Goal: Information Seeking & Learning: Learn about a topic

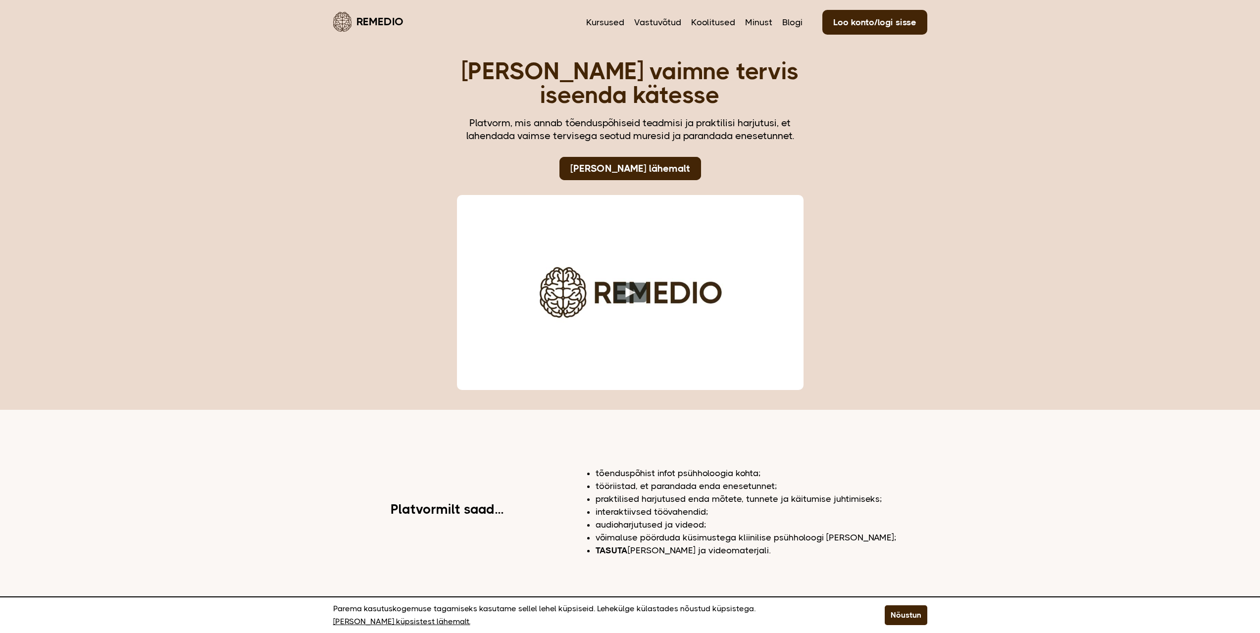
click at [585, 22] on header "Remedio Kursused Vastuvõtud Koolitused Minust Blogi Loo konto/logi sisse" at bounding box center [630, 21] width 594 height 43
click at [597, 21] on link "Kursused" at bounding box center [605, 22] width 38 height 13
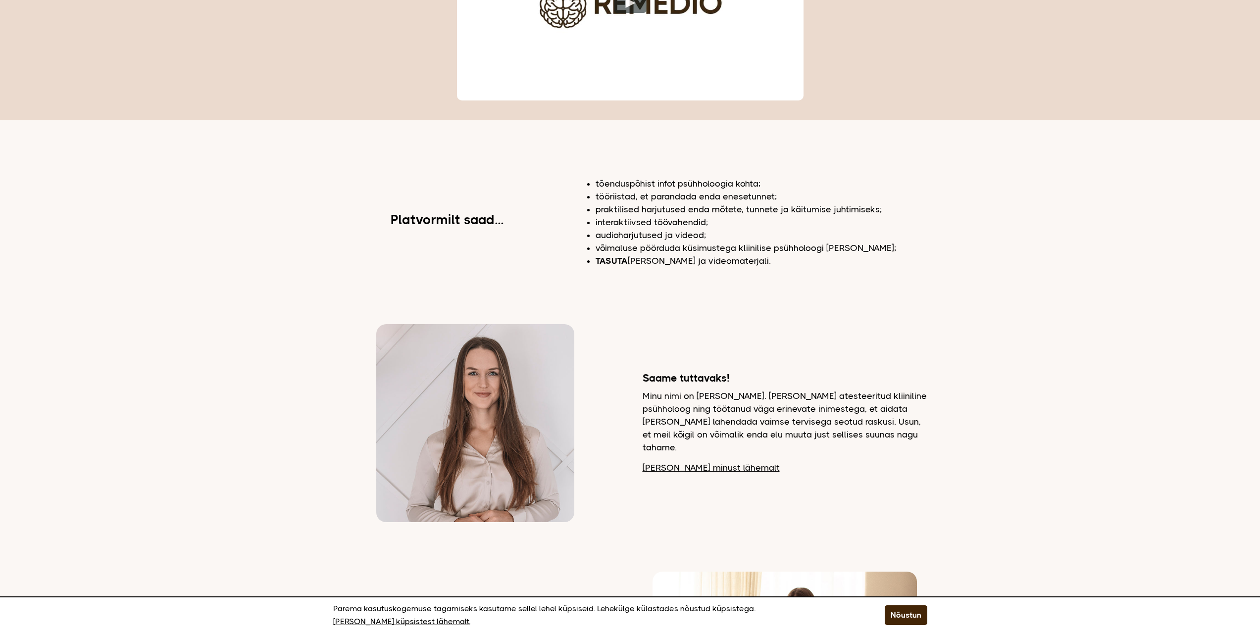
scroll to position [347, 0]
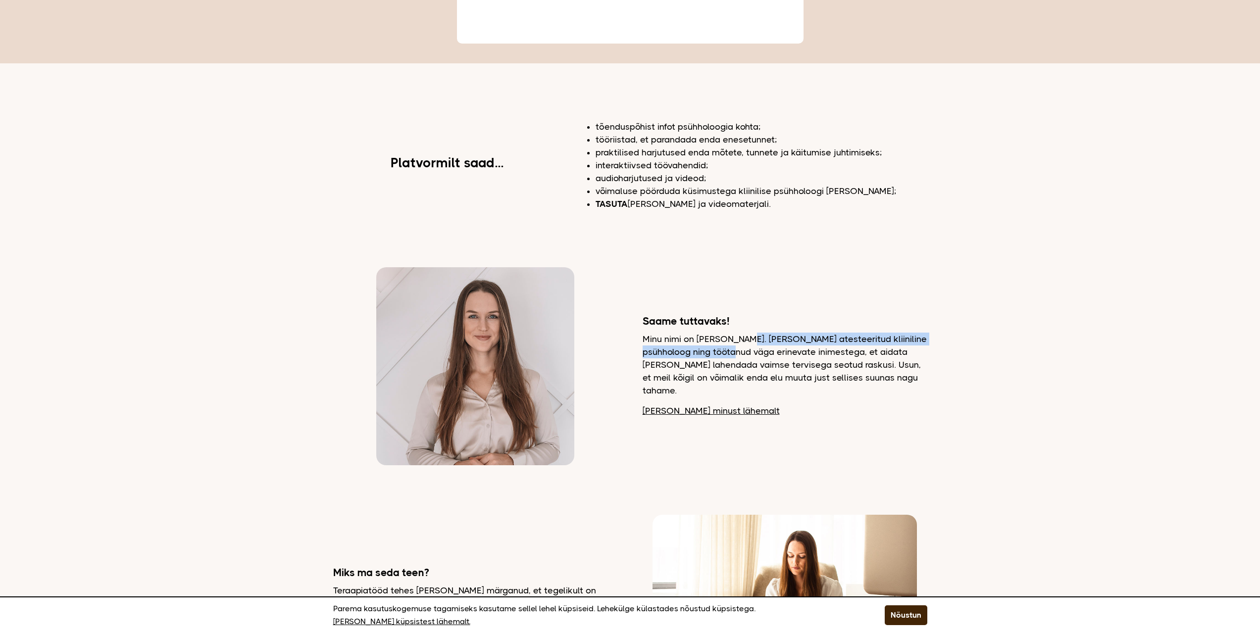
drag, startPoint x: 778, startPoint y: 345, endPoint x: 735, endPoint y: 359, distance: 45.3
click at [735, 359] on p "Minu nimi on [PERSON_NAME]. [PERSON_NAME] atesteeritud kliiniline psühholoog ni…" at bounding box center [785, 365] width 285 height 64
drag, startPoint x: 733, startPoint y: 359, endPoint x: 776, endPoint y: 357, distance: 43.6
click at [733, 358] on p "Minu nimi on [PERSON_NAME]. [PERSON_NAME] atesteeritud kliiniline psühholoog ni…" at bounding box center [785, 365] width 285 height 64
click at [705, 356] on p "Minu nimi on [PERSON_NAME]. [PERSON_NAME] atesteeritud kliiniline psühholoog ni…" at bounding box center [785, 365] width 285 height 64
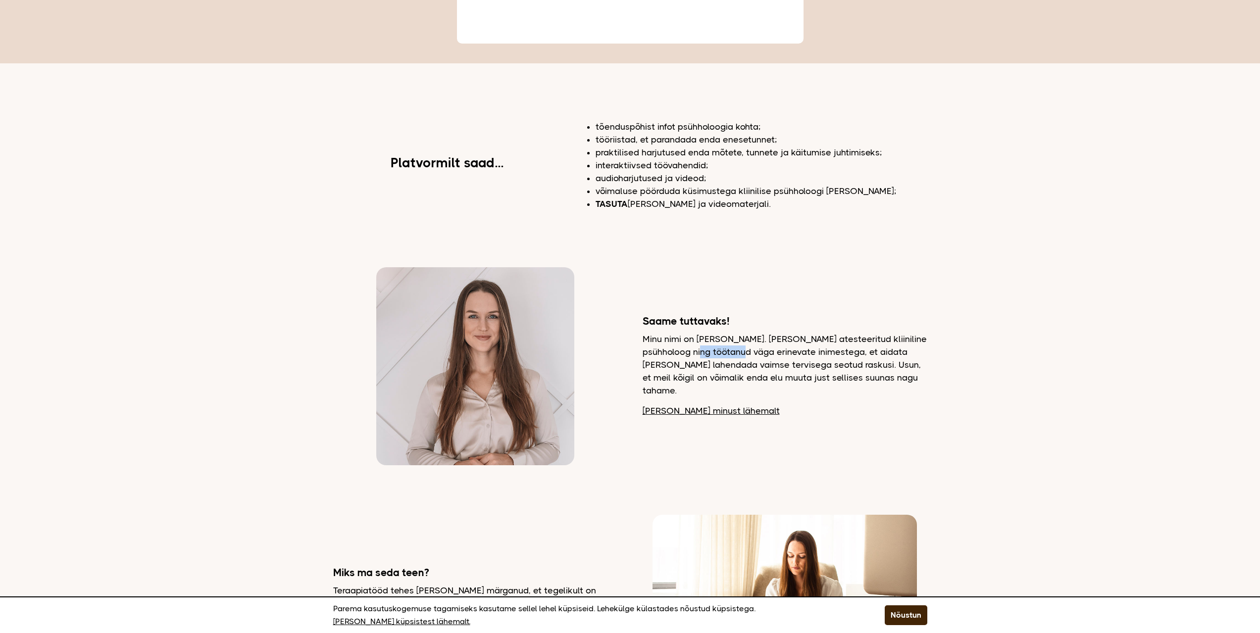
drag, startPoint x: 705, startPoint y: 356, endPoint x: 709, endPoint y: 361, distance: 6.7
click at [739, 360] on p "Minu nimi on Dagmar. Olen atesteeritud kliiniline psühholoog ning töötanud väga…" at bounding box center [785, 365] width 285 height 64
click at [686, 364] on p "Minu nimi on Dagmar. Olen atesteeritud kliiniline psühholoog ning töötanud väga…" at bounding box center [785, 365] width 285 height 64
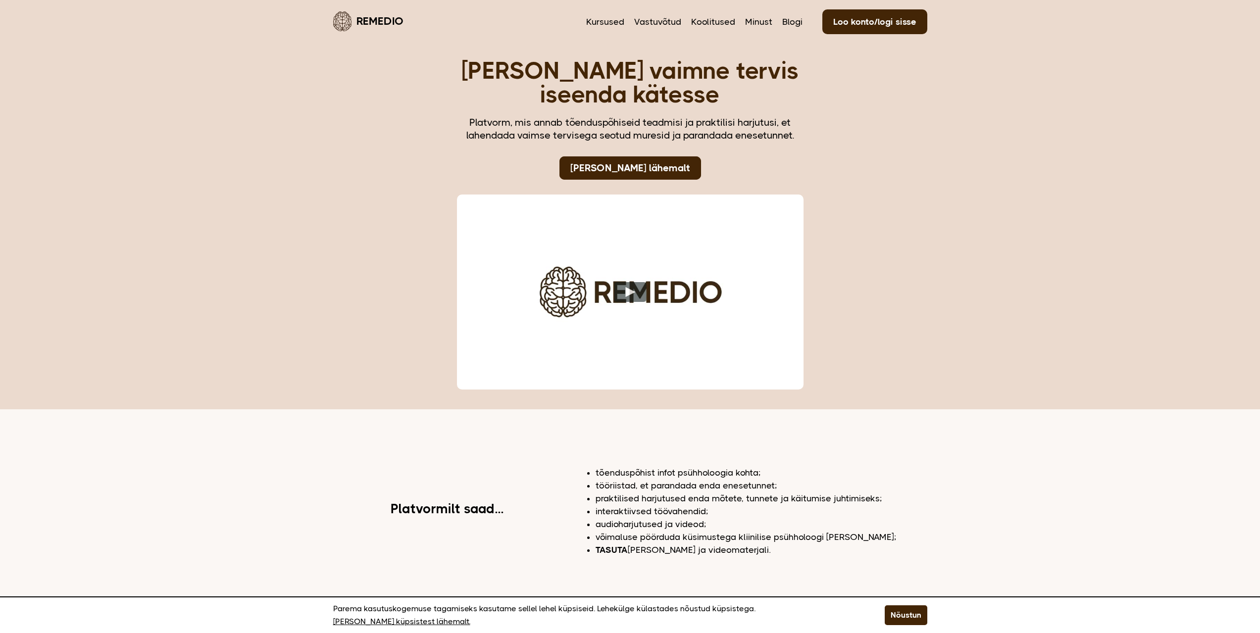
scroll to position [0, 0]
click at [755, 23] on link "Minust" at bounding box center [758, 22] width 27 height 13
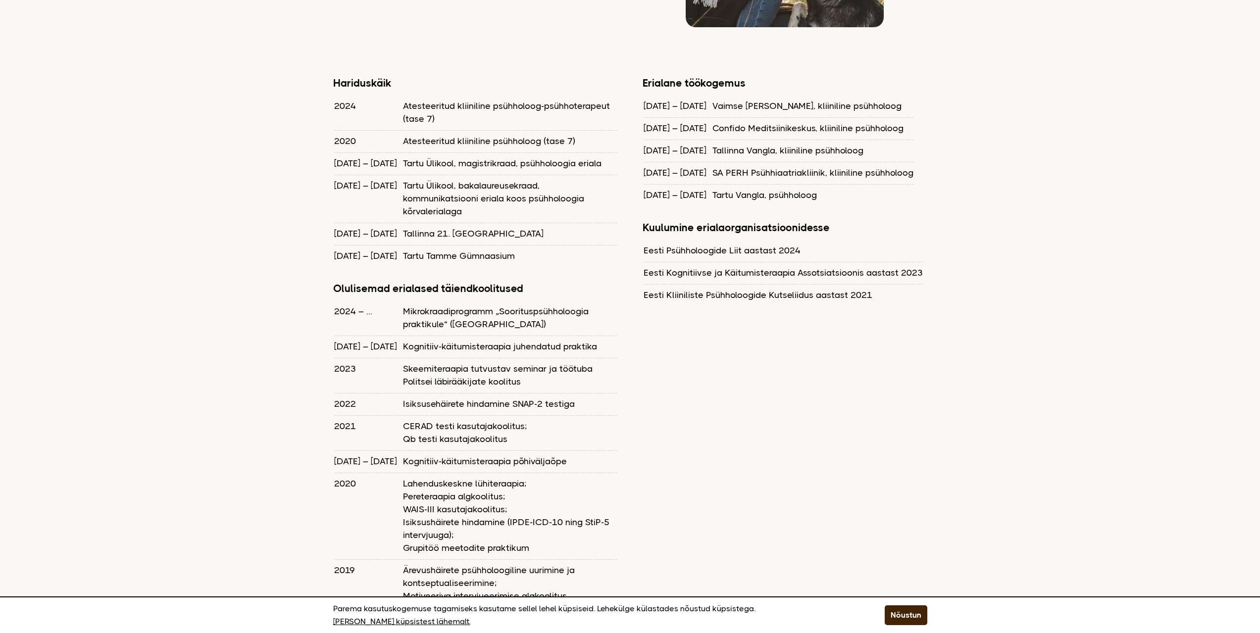
scroll to position [842, 0]
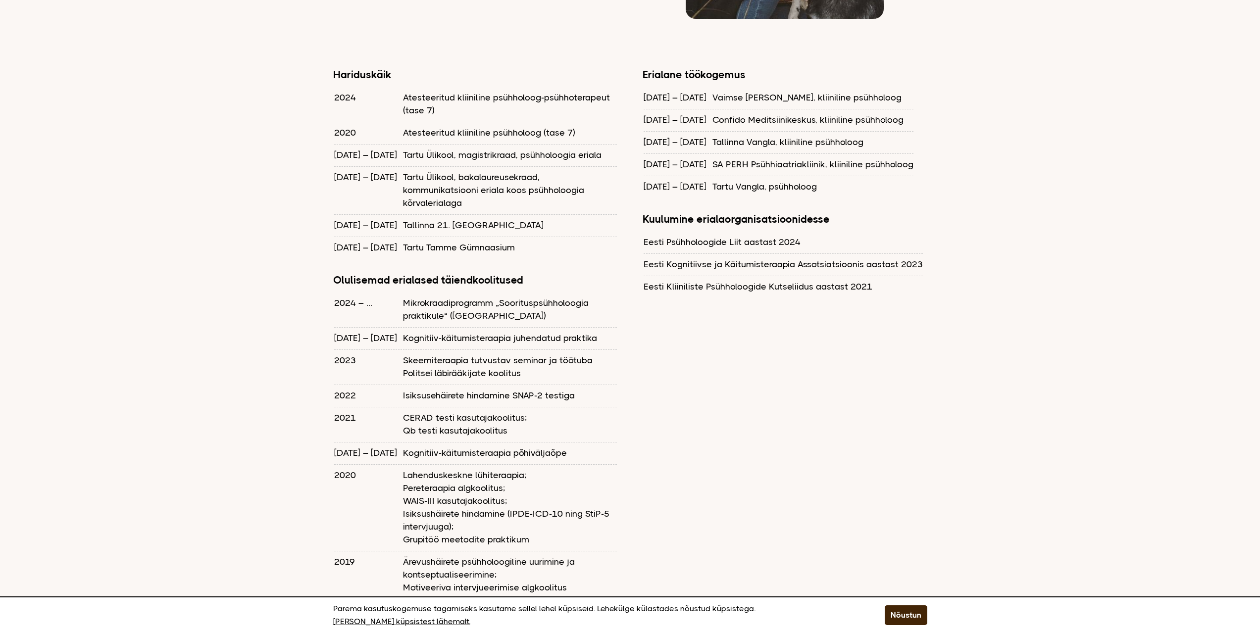
click at [767, 362] on div "Hariduskäik 2024 Atesteeritud kliiniline psühholoog-psühhoterapeut (tase 7) 202…" at bounding box center [630, 364] width 594 height 592
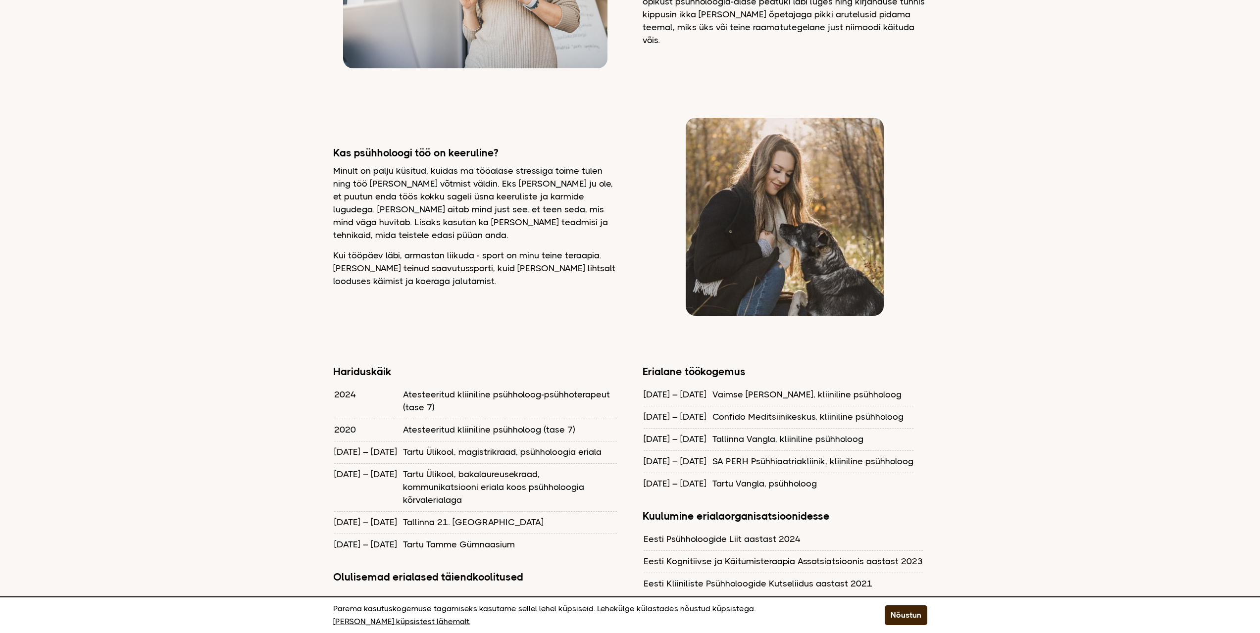
scroll to position [248, 0]
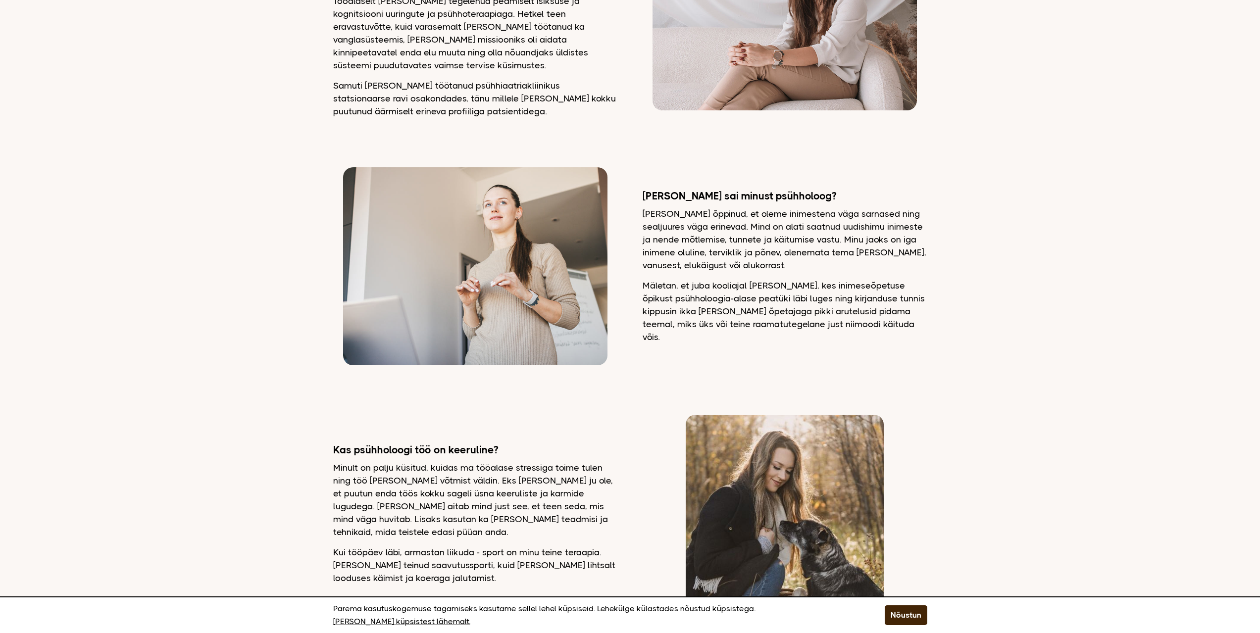
click at [746, 288] on p "Mäletan, et juba kooliajal olin esimene, kes inimeseõpetuse õpikust psühholoogi…" at bounding box center [785, 311] width 285 height 64
